Goal: Task Accomplishment & Management: Manage account settings

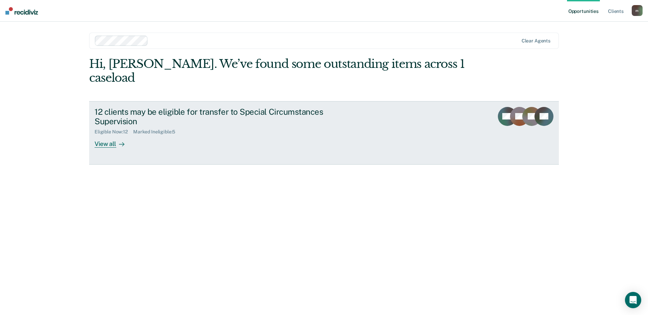
click at [221, 150] on link "12 clients may be eligible for transfer to Special Circumstances Supervision El…" at bounding box center [324, 132] width 470 height 63
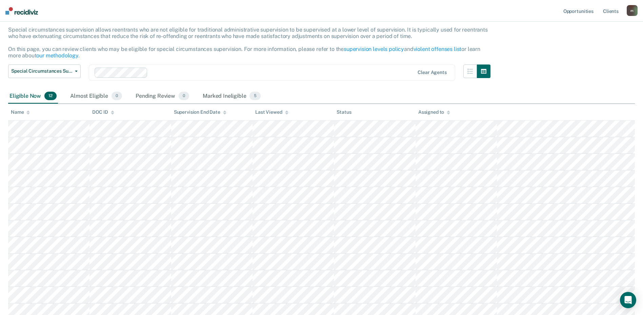
scroll to position [94, 0]
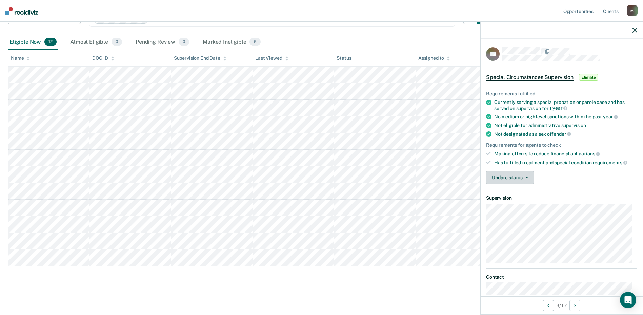
click at [510, 181] on button "Update status" at bounding box center [510, 177] width 48 height 14
click at [510, 180] on button "Update status" at bounding box center [510, 177] width 48 height 14
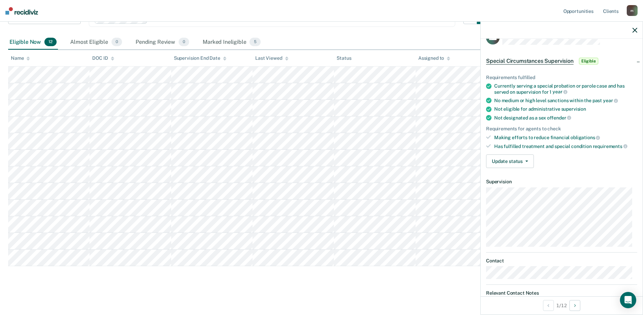
scroll to position [0, 0]
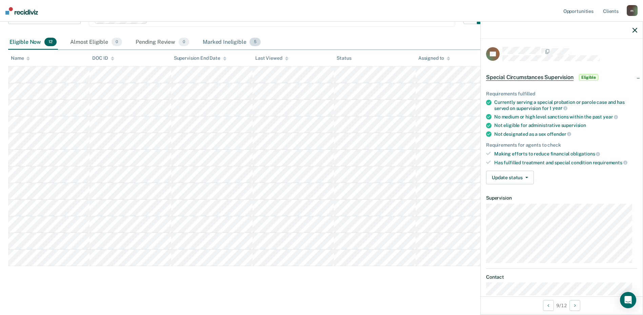
click at [228, 39] on div "Marked Ineligible 5" at bounding box center [231, 42] width 61 height 15
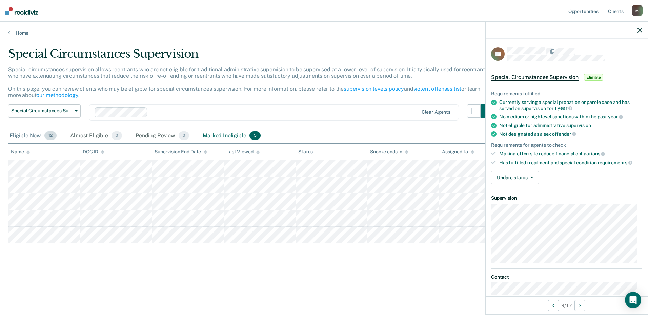
click at [34, 136] on div "Eligible Now 12" at bounding box center [33, 135] width 50 height 15
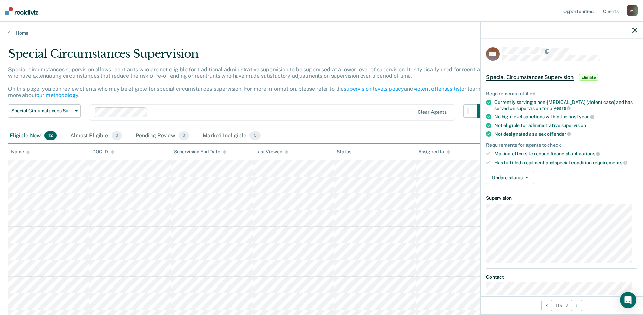
click at [538, 75] on span "Special Circumstances Supervision" at bounding box center [529, 77] width 87 height 7
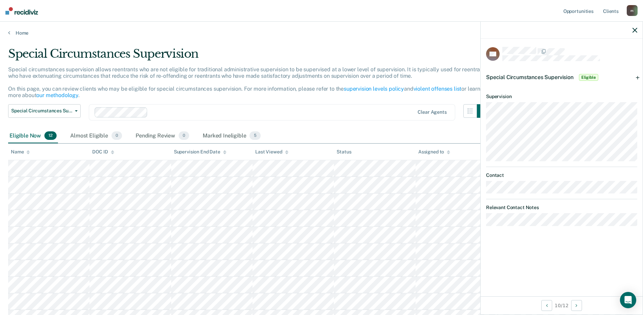
click at [538, 75] on span "Special Circumstances Supervision" at bounding box center [529, 77] width 87 height 6
